Goal: Information Seeking & Learning: Find contact information

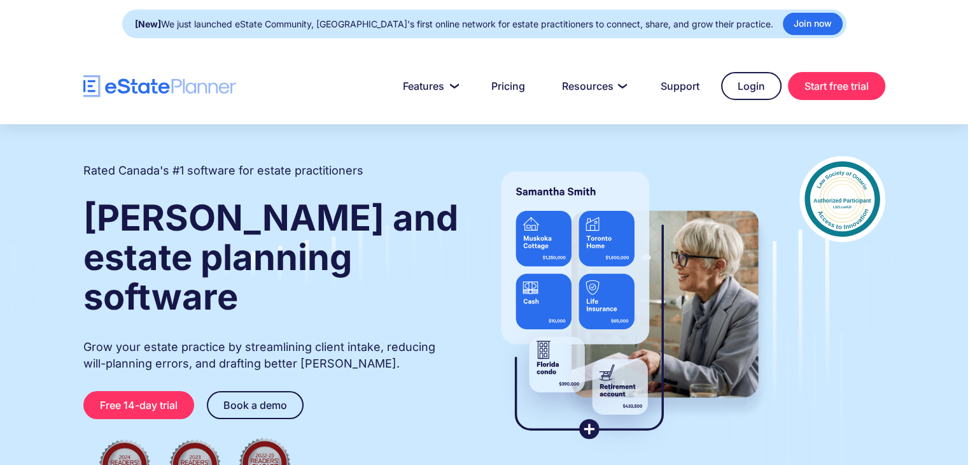
click at [698, 87] on link "Support" at bounding box center [679, 85] width 69 height 25
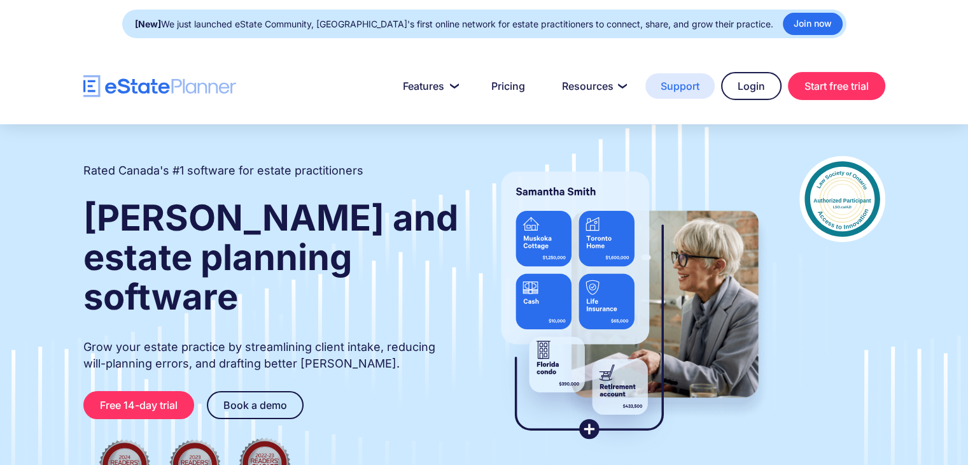
drag, startPoint x: 0, startPoint y: 0, endPoint x: 698, endPoint y: 87, distance: 703.7
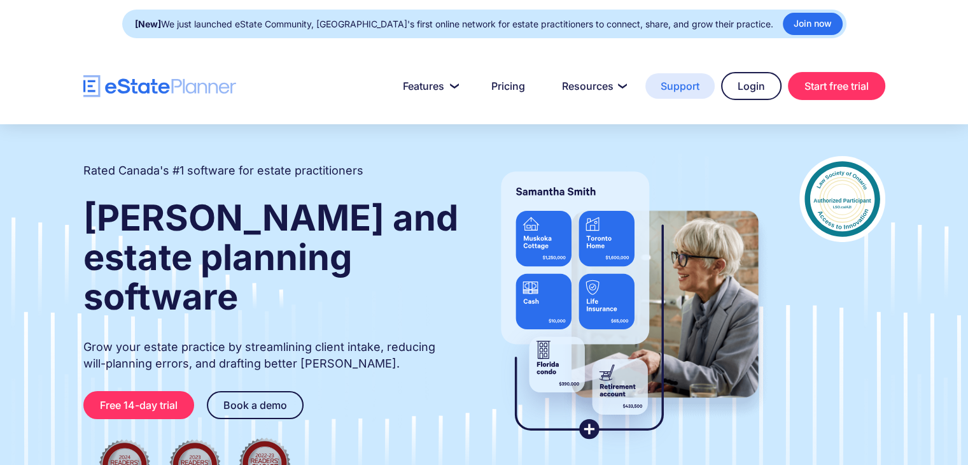
click at [698, 87] on link "Support" at bounding box center [679, 85] width 69 height 25
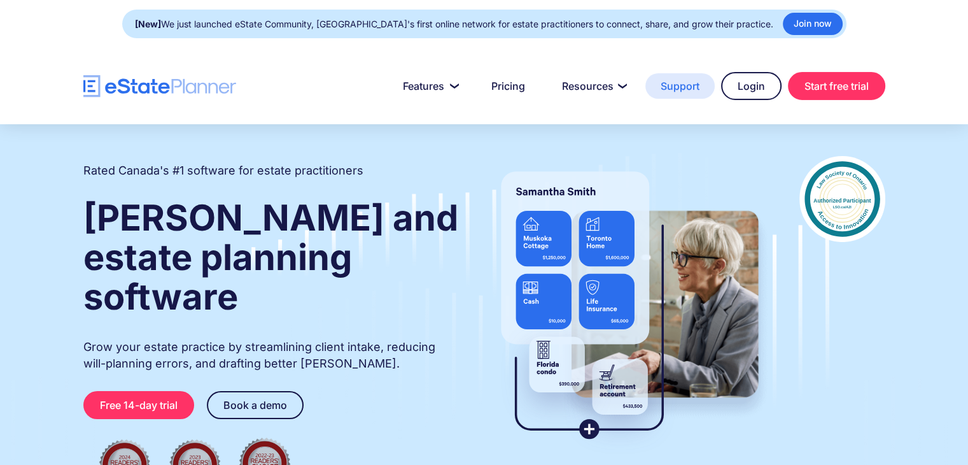
click at [698, 87] on link "Support" at bounding box center [679, 85] width 69 height 25
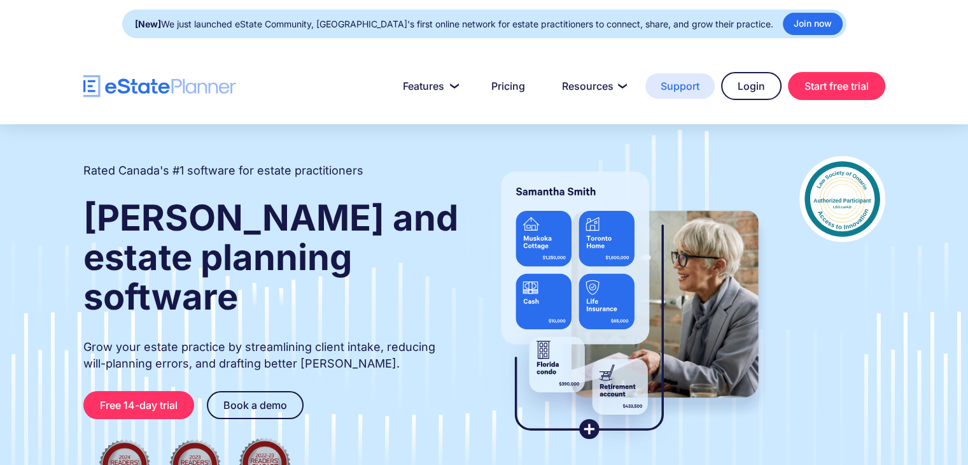
click at [698, 87] on link "Support" at bounding box center [679, 85] width 69 height 25
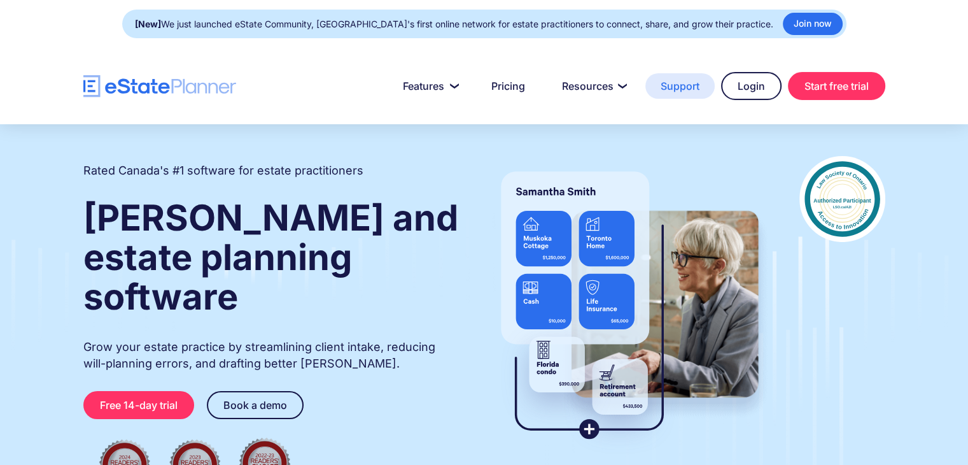
click at [698, 87] on link "Support" at bounding box center [679, 85] width 69 height 25
click at [697, 87] on link "Support" at bounding box center [679, 85] width 69 height 25
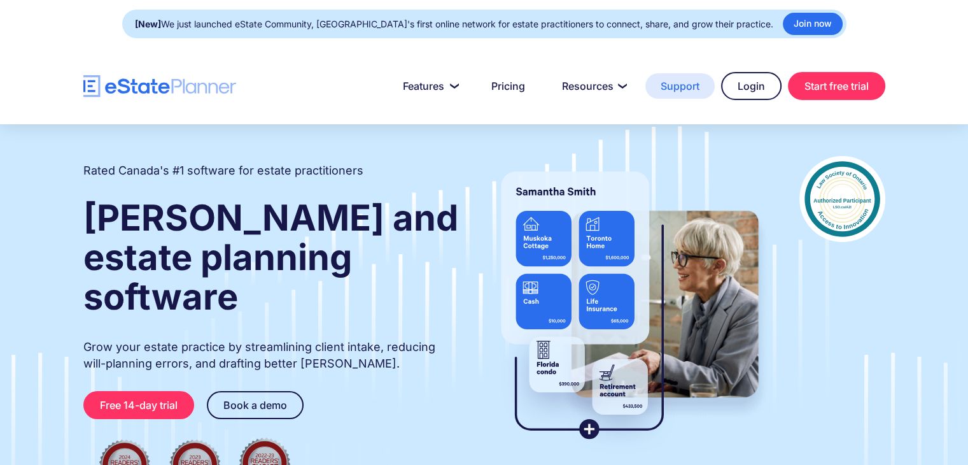
click at [697, 87] on link "Support" at bounding box center [679, 85] width 69 height 25
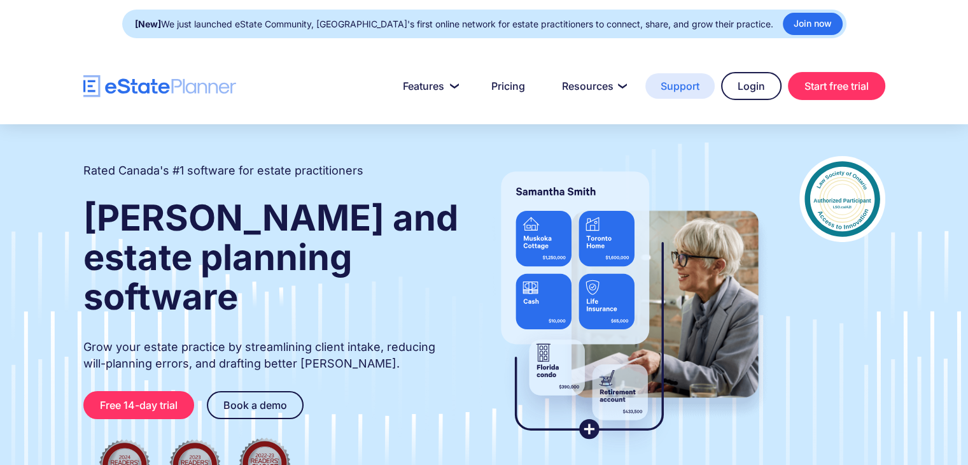
click at [697, 87] on link "Support" at bounding box center [679, 85] width 69 height 25
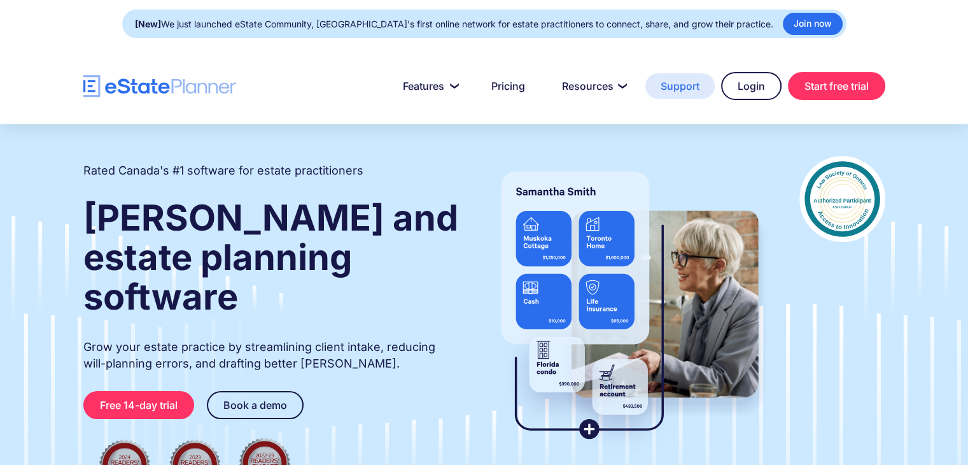
click at [697, 87] on link "Support" at bounding box center [679, 85] width 69 height 25
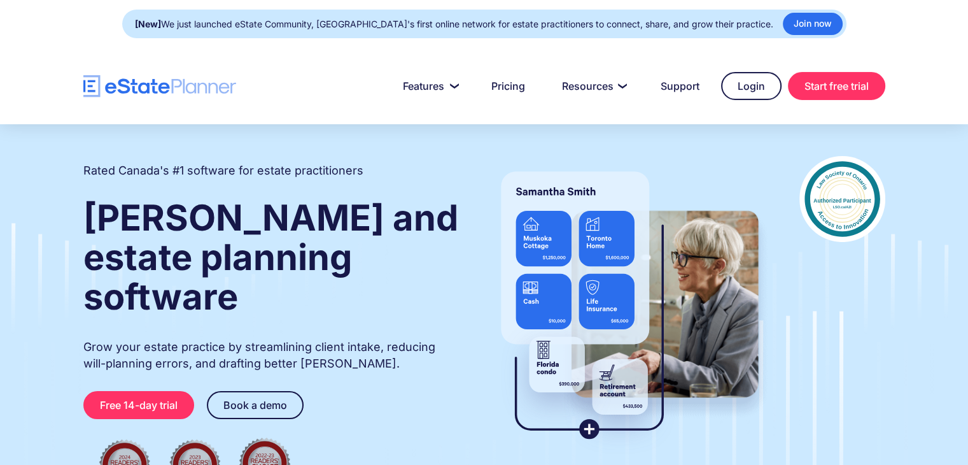
drag, startPoint x: 697, startPoint y: 87, endPoint x: 789, endPoint y: 153, distance: 113.1
click at [697, 87] on link "Support" at bounding box center [679, 85] width 69 height 25
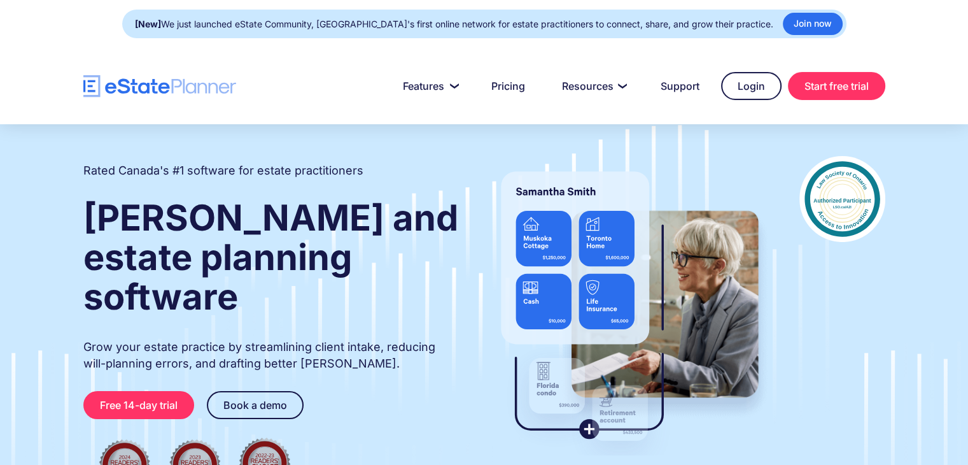
drag, startPoint x: 789, startPoint y: 153, endPoint x: 638, endPoint y: 43, distance: 187.1
